Goal: Task Accomplishment & Management: Manage account settings

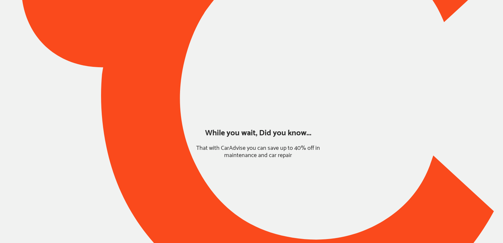
type input "*****"
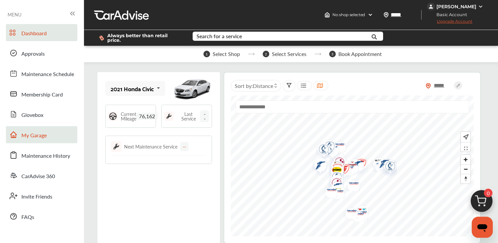
click at [53, 133] on link "My Garage" at bounding box center [41, 134] width 71 height 17
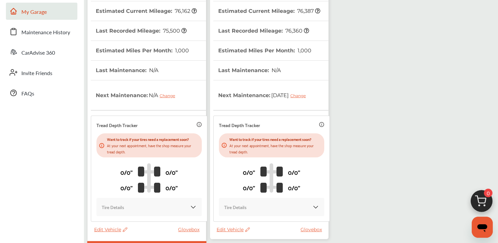
scroll to position [124, 0]
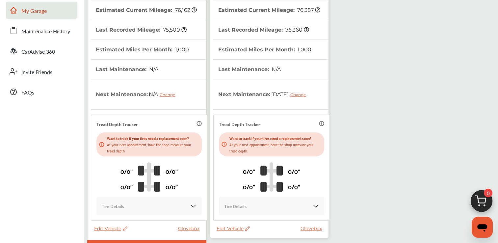
click at [106, 225] on span "Edit Vehicle" at bounding box center [110, 228] width 33 height 6
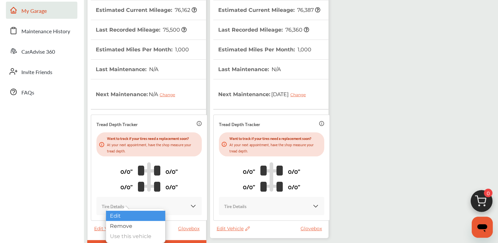
click at [128, 215] on div "Edit" at bounding box center [135, 216] width 59 height 10
select select "**"
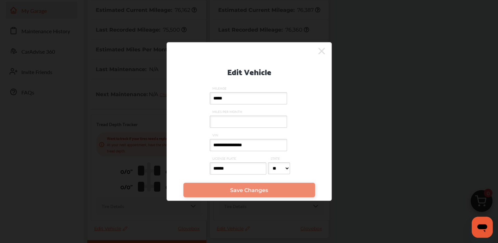
click at [319, 50] on icon at bounding box center [321, 51] width 7 height 11
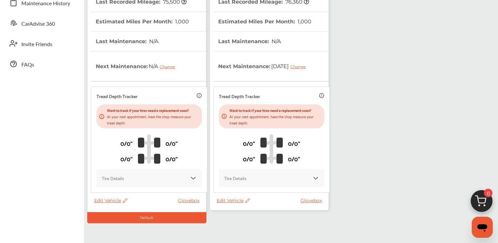
scroll to position [153, 0]
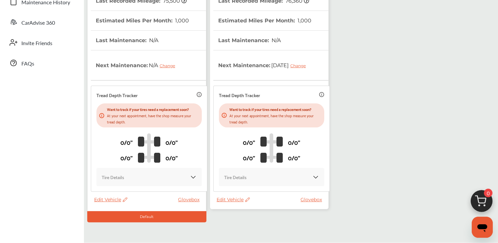
click at [231, 196] on span "Edit Vehicle" at bounding box center [232, 199] width 33 height 6
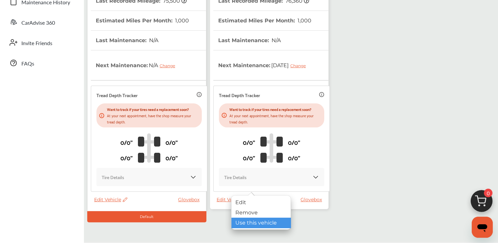
click at [249, 218] on div "Use this vehicle" at bounding box center [260, 222] width 59 height 10
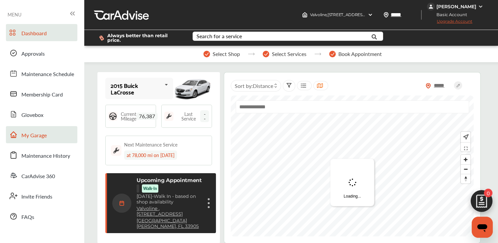
click at [47, 138] on link "My Garage" at bounding box center [41, 134] width 71 height 17
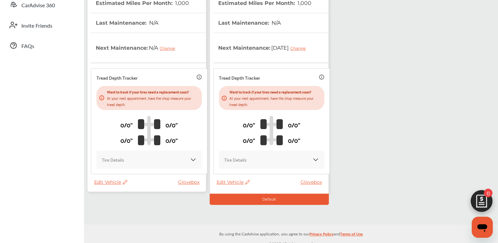
scroll to position [172, 0]
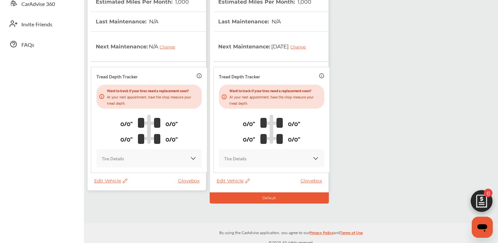
click at [110, 178] on span "Edit Vehicle" at bounding box center [110, 181] width 33 height 6
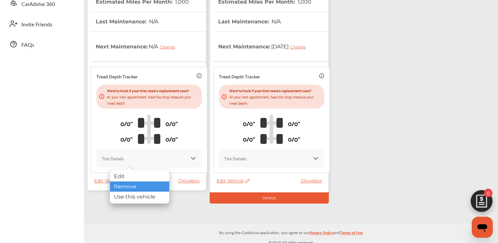
click at [129, 186] on div "Remove" at bounding box center [139, 186] width 59 height 10
